Goal: Information Seeking & Learning: Learn about a topic

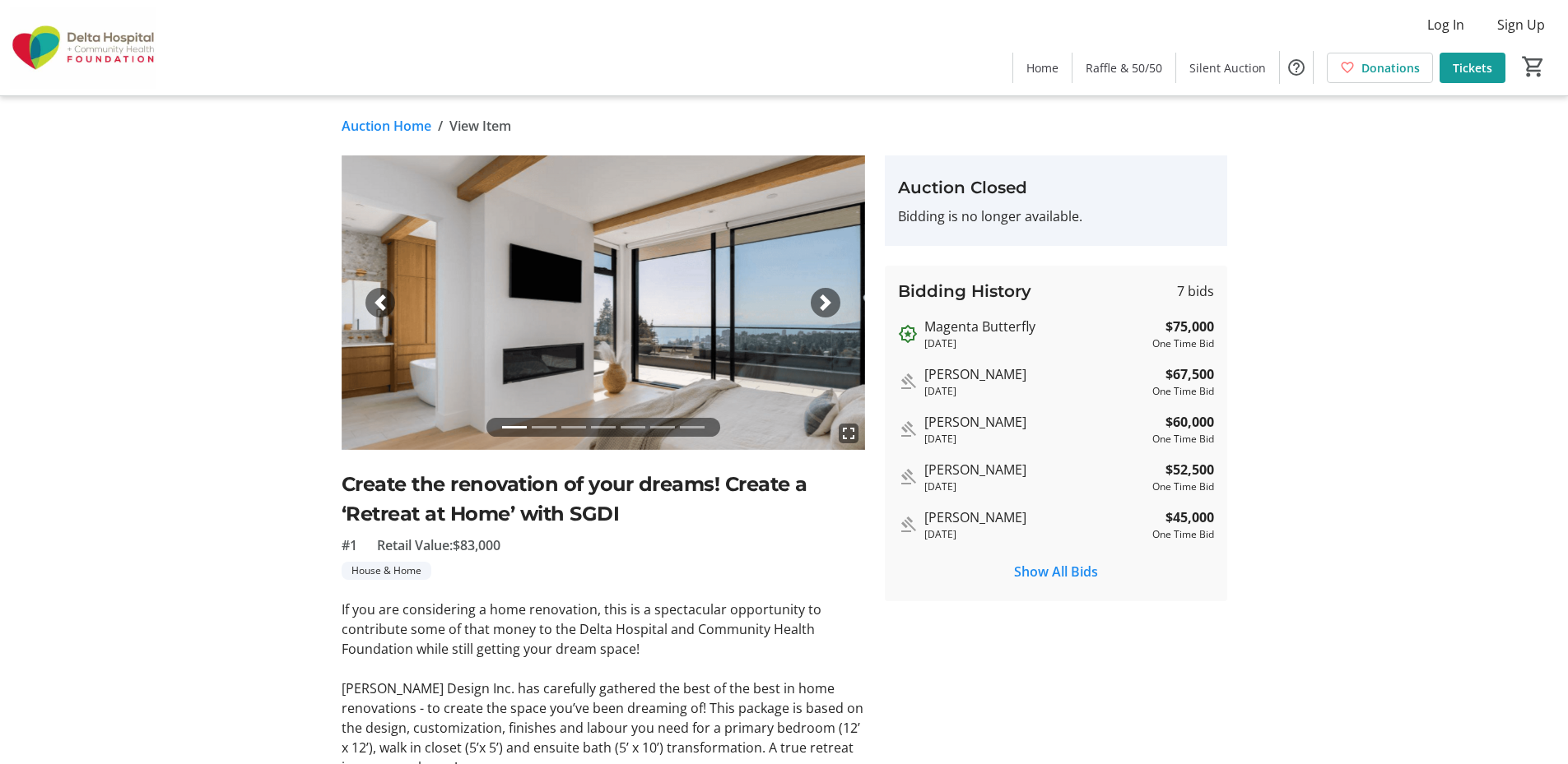
click at [827, 305] on span "button" at bounding box center [825, 302] width 17 height 17
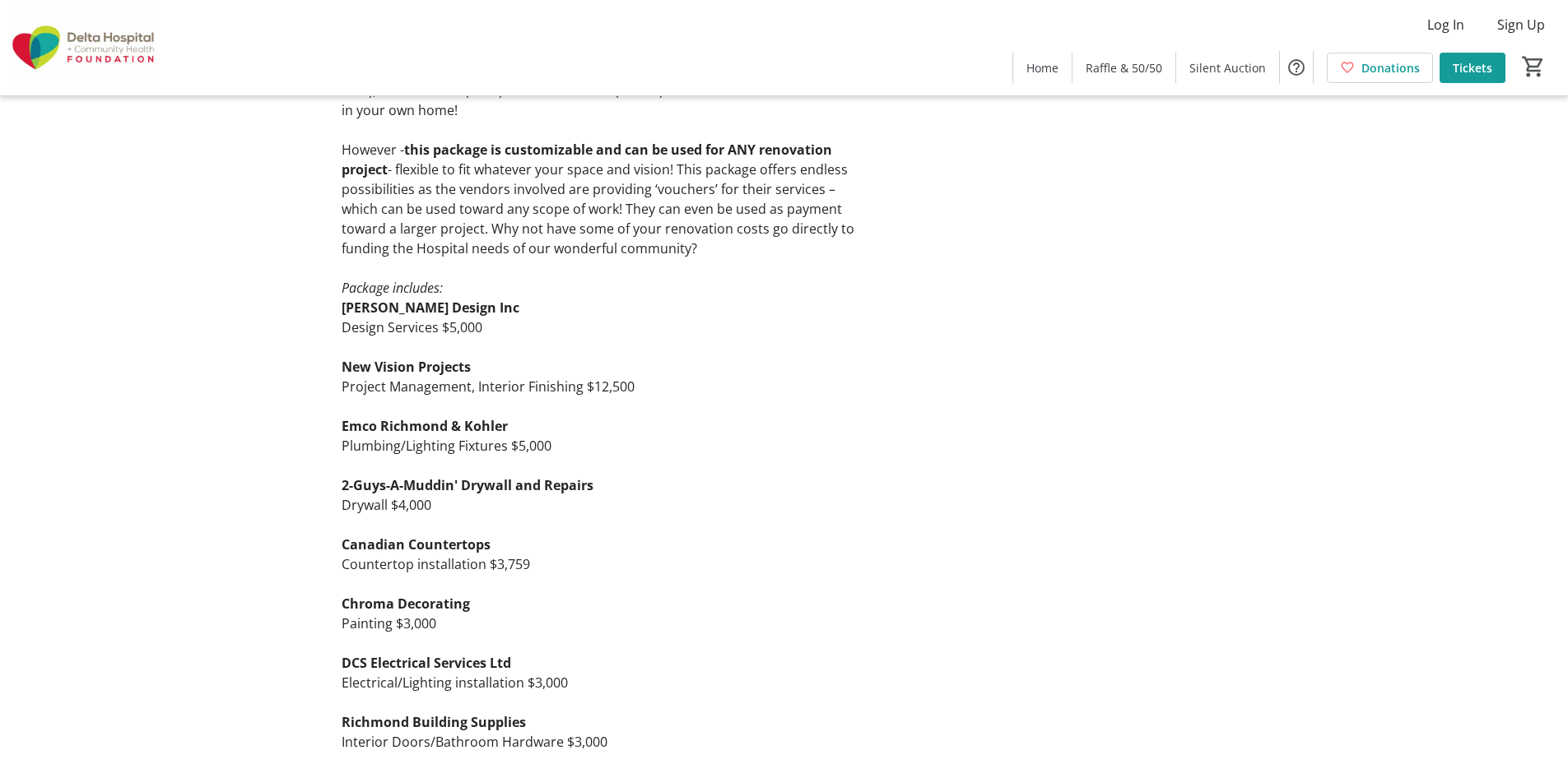
scroll to position [658, 0]
drag, startPoint x: 470, startPoint y: 566, endPoint x: 376, endPoint y: 556, distance: 94.5
click at [376, 556] on p "Countertop installation $3,759" at bounding box center [603, 563] width 523 height 20
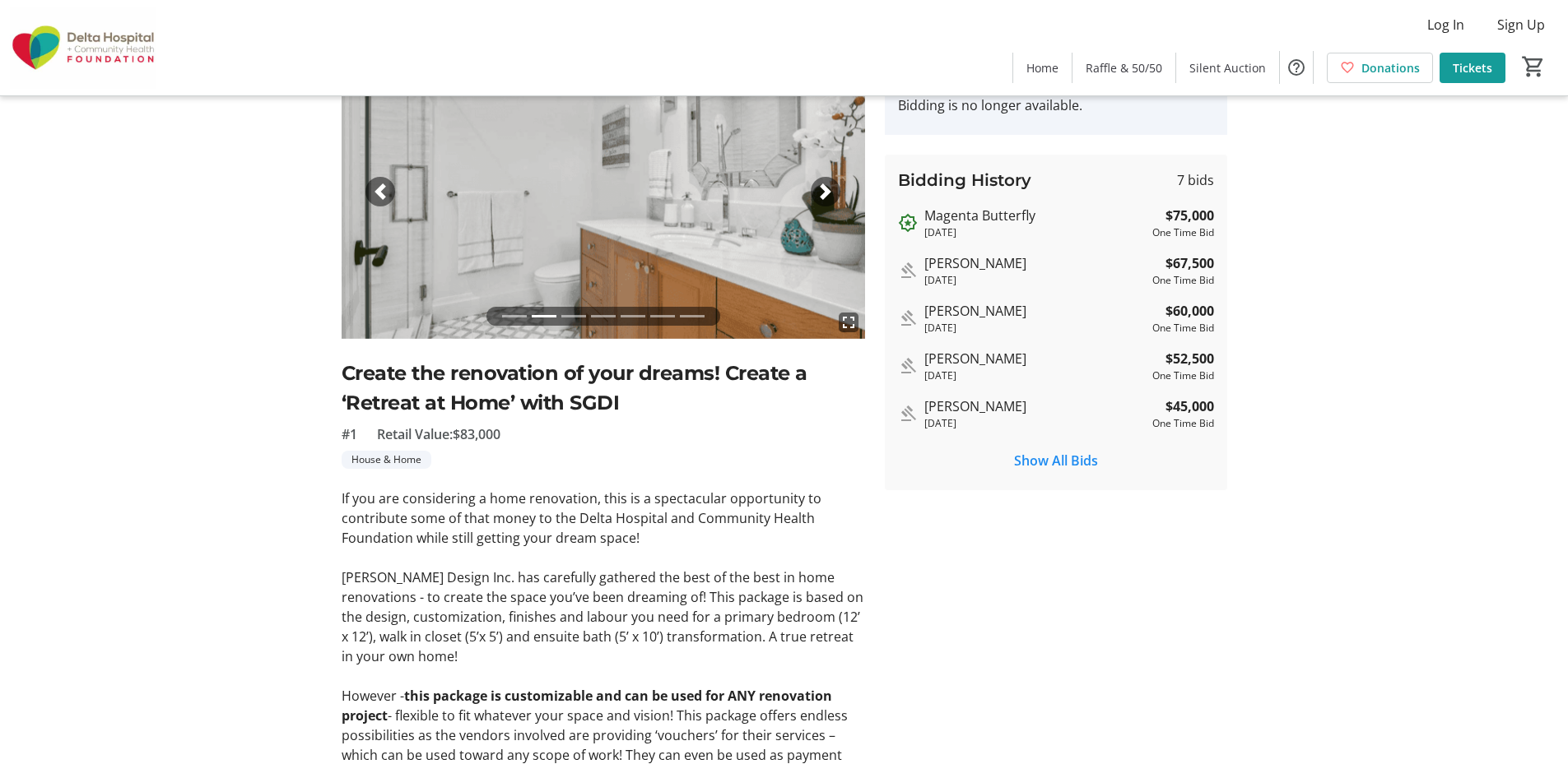
scroll to position [82, 0]
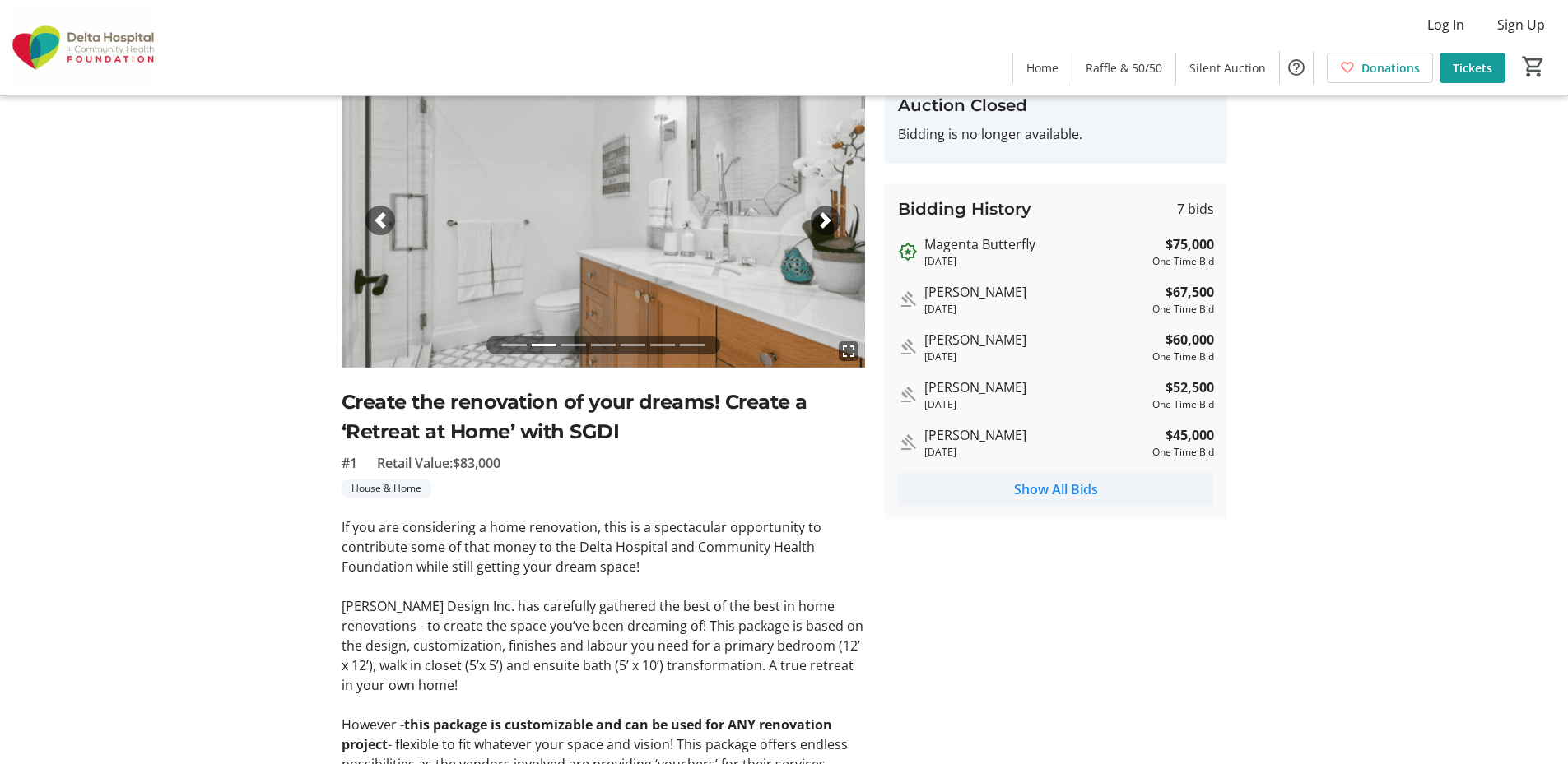
click at [1073, 490] on span "Show All Bids" at bounding box center [1056, 489] width 84 height 20
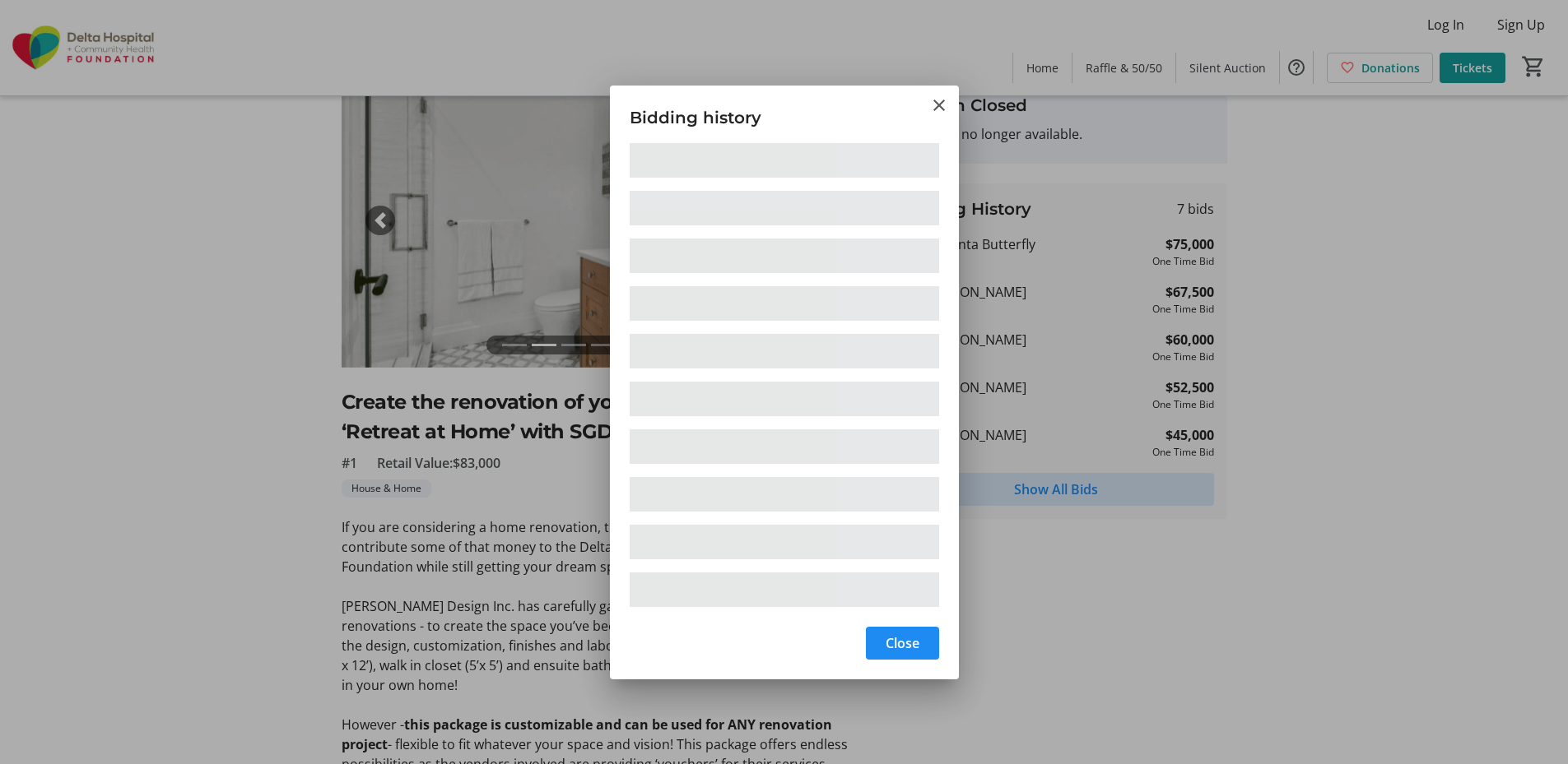
scroll to position [0, 0]
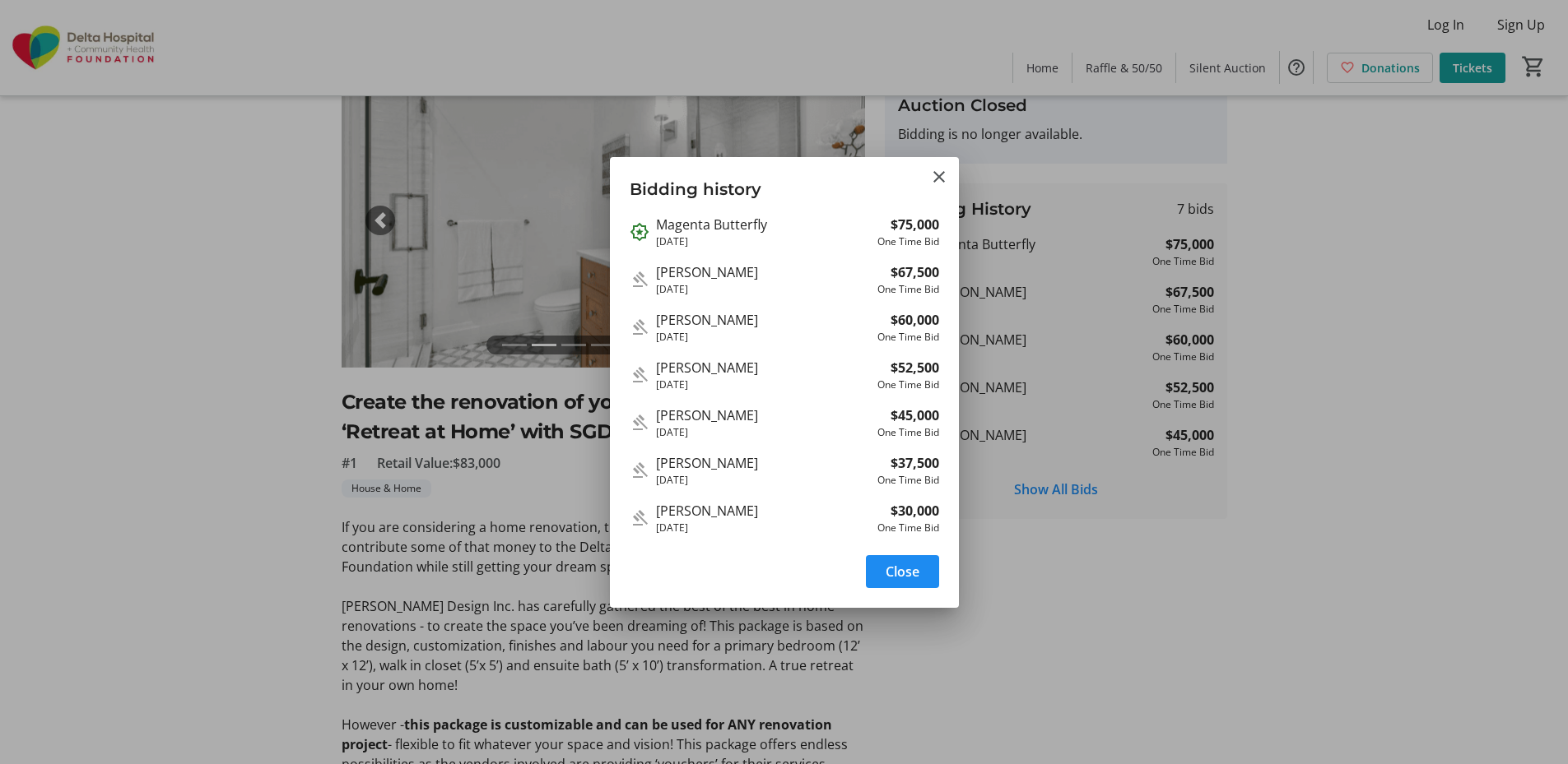
drag, startPoint x: 655, startPoint y: 220, endPoint x: 775, endPoint y: 230, distance: 120.4
click at [775, 230] on div "Magenta Butterfly [DATE] $75,000 One Time Bid" at bounding box center [784, 231] width 309 height 34
click at [773, 322] on div "[PERSON_NAME]" at bounding box center [763, 320] width 215 height 20
drag, startPoint x: 772, startPoint y: 322, endPoint x: 661, endPoint y: 319, distance: 111.0
click at [661, 319] on div "[PERSON_NAME]" at bounding box center [763, 320] width 215 height 20
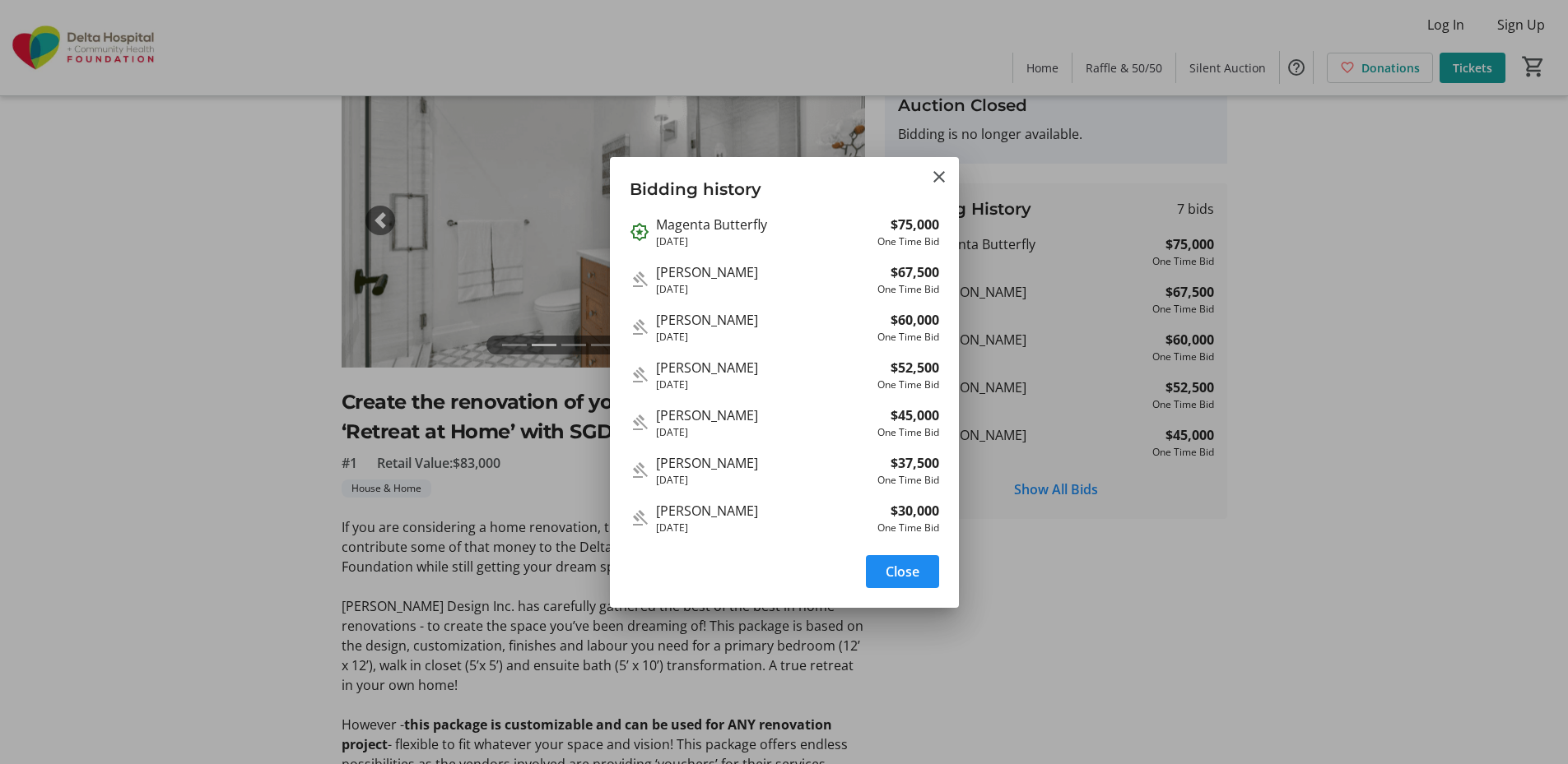
click at [1332, 183] on div at bounding box center [784, 382] width 1568 height 764
